Goal: Check status: Check status

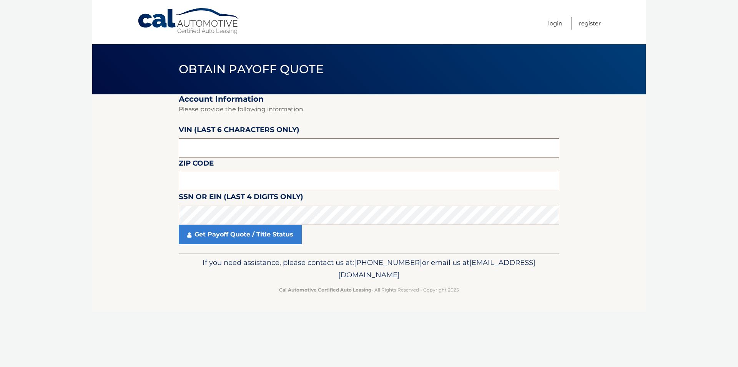
click at [206, 150] on input "text" at bounding box center [369, 147] width 381 height 19
click at [223, 184] on input "text" at bounding box center [369, 181] width 381 height 19
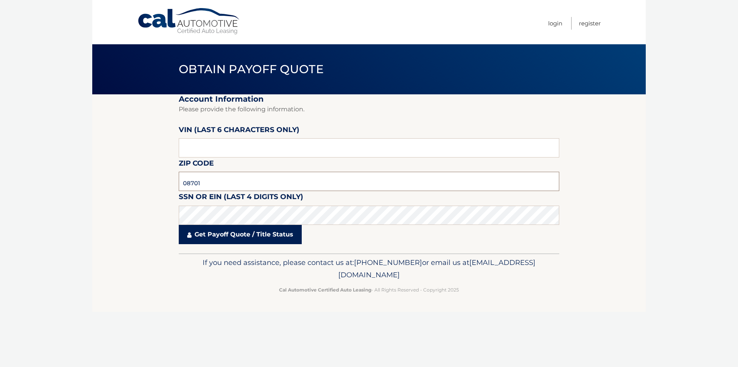
type input "08701"
click at [215, 241] on link "Get Payoff Quote / Title Status" at bounding box center [240, 234] width 123 height 19
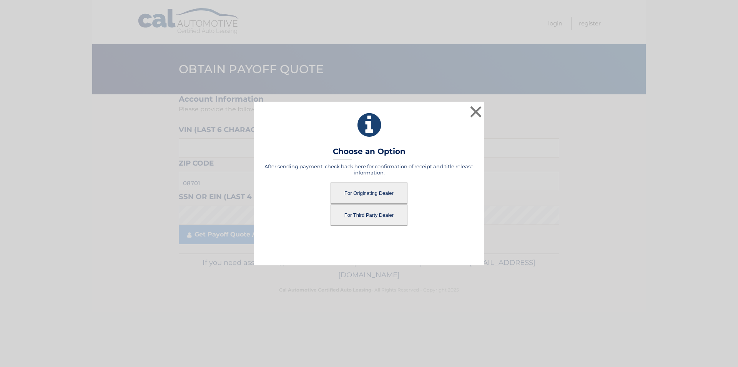
click at [377, 196] on button "For Originating Dealer" at bounding box center [369, 192] width 77 height 21
click at [376, 193] on button "For Originating Dealer" at bounding box center [369, 192] width 77 height 21
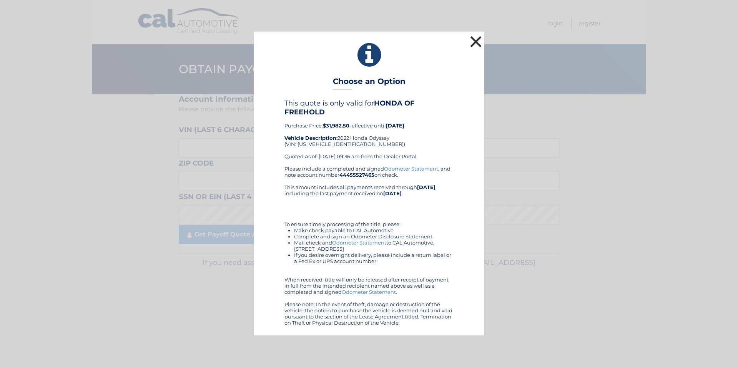
click at [473, 47] on button "×" at bounding box center [475, 41] width 15 height 15
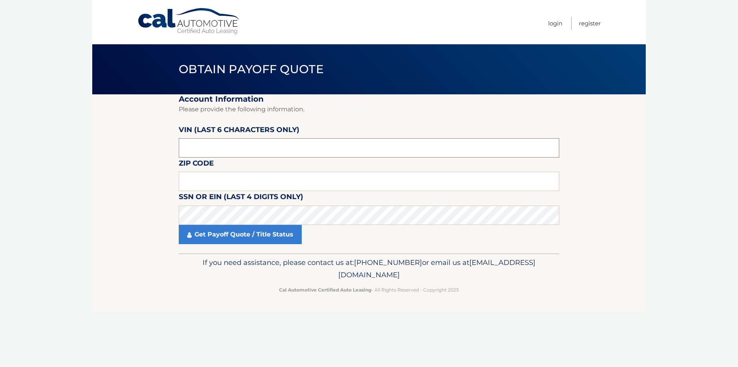
click at [236, 143] on input "text" at bounding box center [369, 147] width 381 height 19
click at [224, 178] on input "text" at bounding box center [369, 181] width 381 height 19
type input "08701"
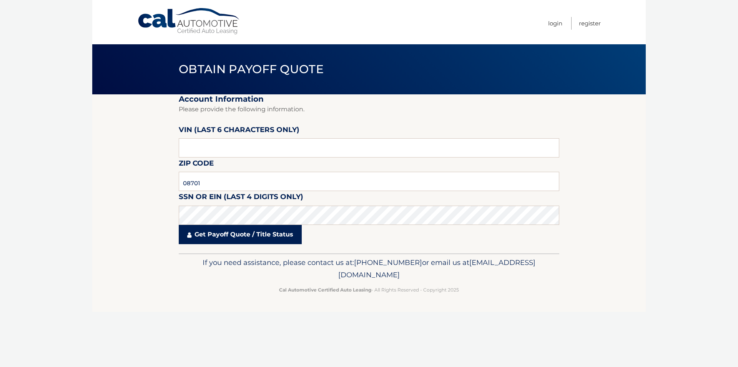
click at [213, 236] on link "Get Payoff Quote / Title Status" at bounding box center [240, 234] width 123 height 19
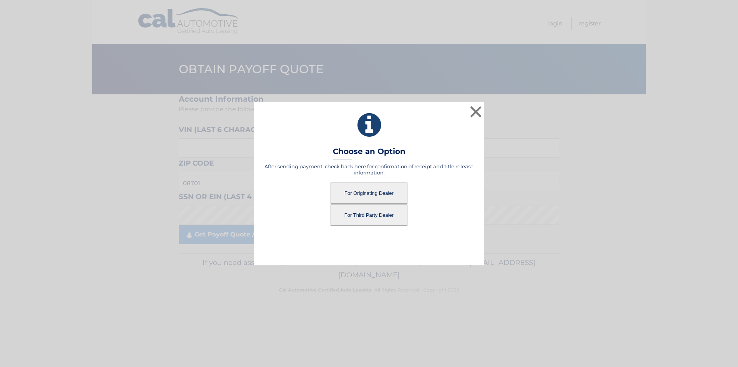
click at [361, 187] on button "For Originating Dealer" at bounding box center [369, 192] width 77 height 21
click at [364, 192] on button "For Originating Dealer" at bounding box center [369, 192] width 77 height 21
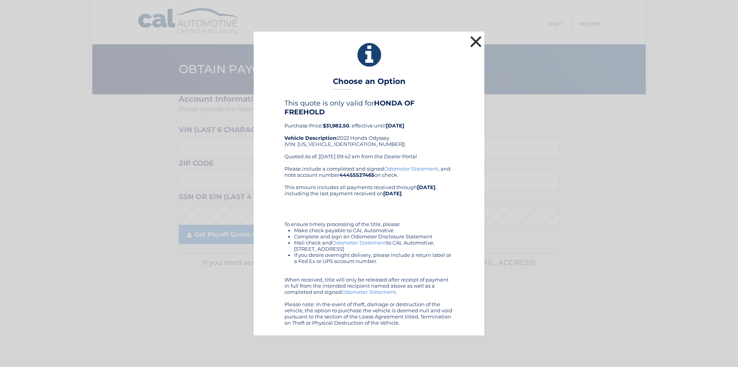
click at [477, 44] on button "×" at bounding box center [475, 41] width 15 height 15
